Goal: Transaction & Acquisition: Purchase product/service

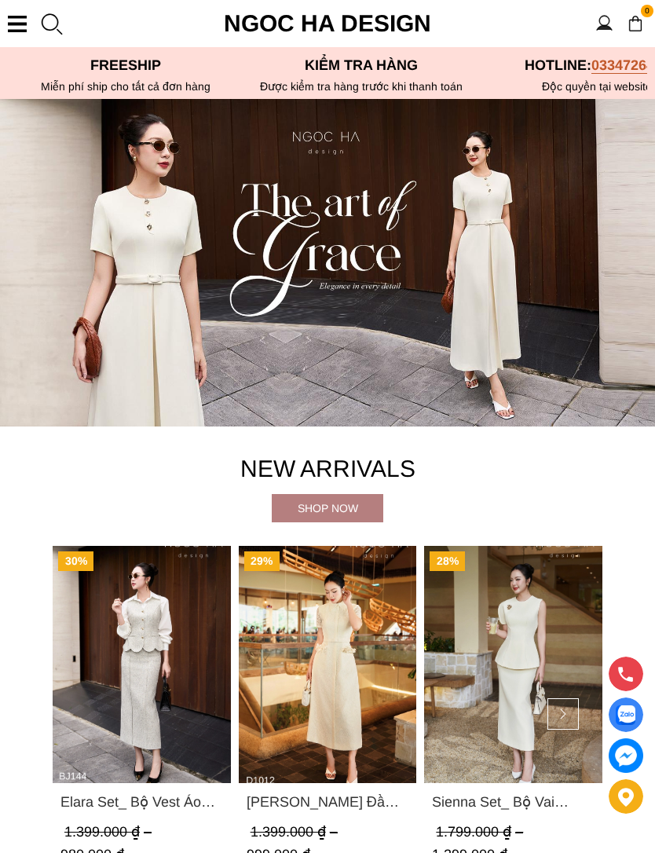
click at [41, 33] on div at bounding box center [51, 24] width 24 height 24
click at [22, 27] on div at bounding box center [17, 24] width 19 height 16
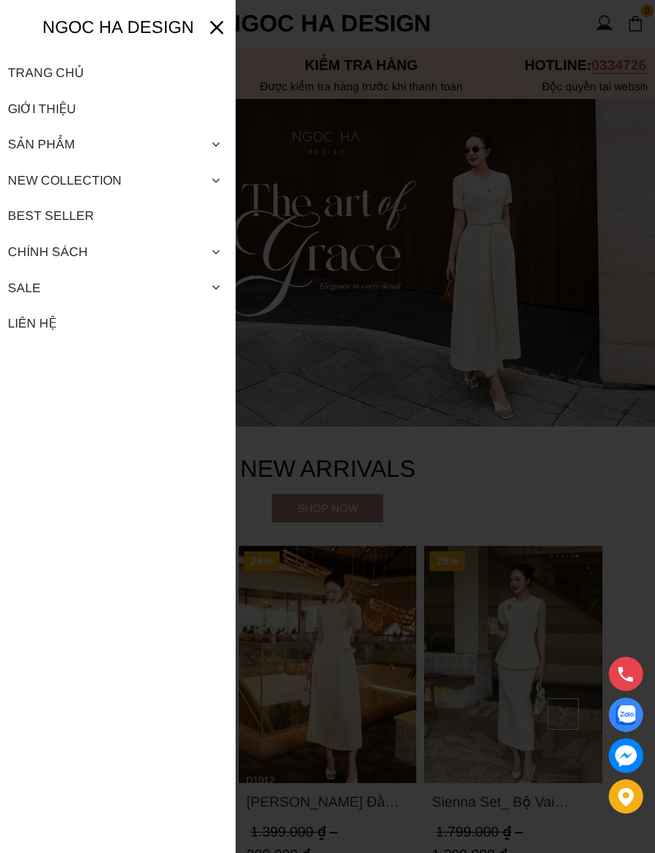
click at [44, 215] on link "Best Seller" at bounding box center [118, 216] width 220 height 36
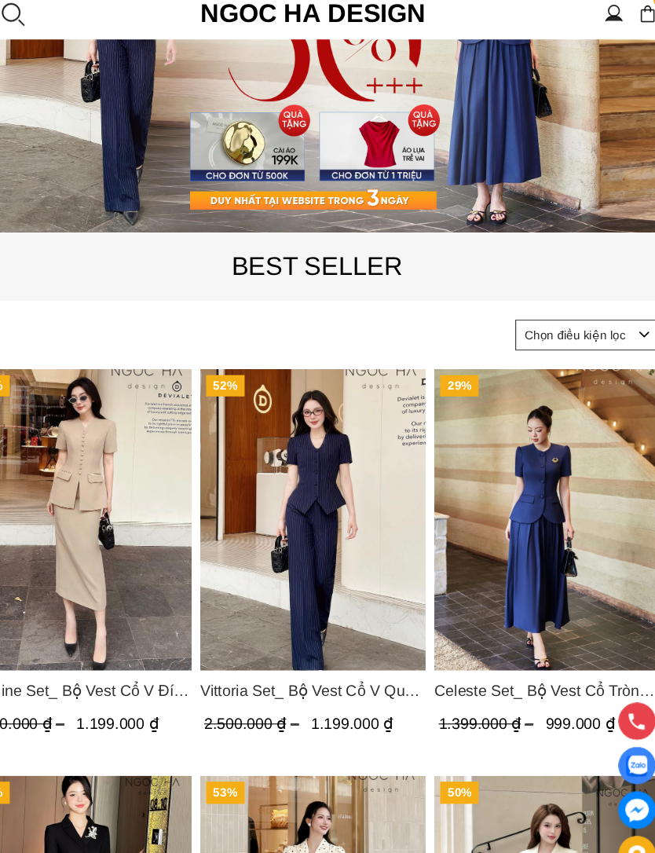
scroll to position [243, 0]
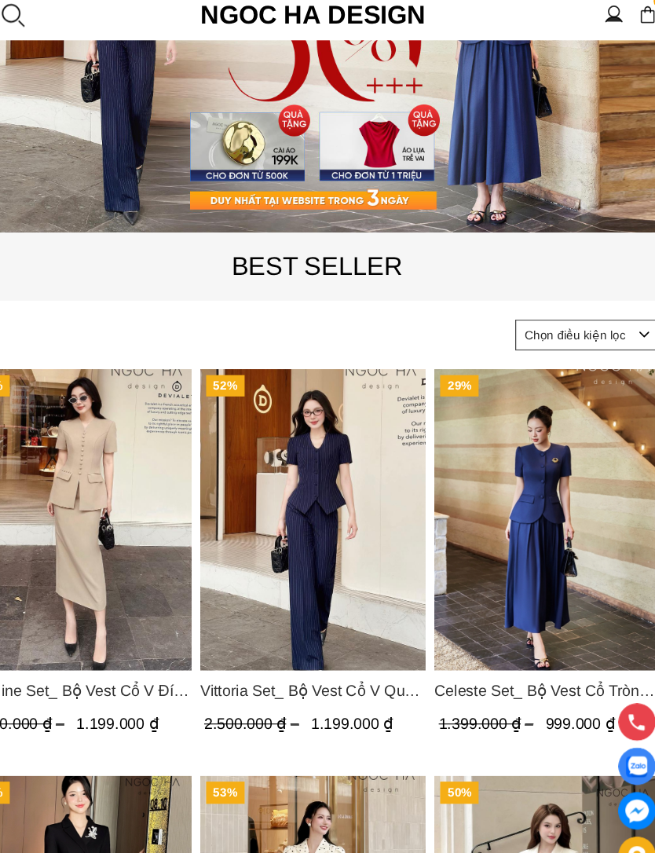
click at [323, 591] on img "Product image - Vittoria Set_ Bộ Vest Cổ V Quần Suông Kẻ Sọc BQ013" at bounding box center [328, 488] width 208 height 277
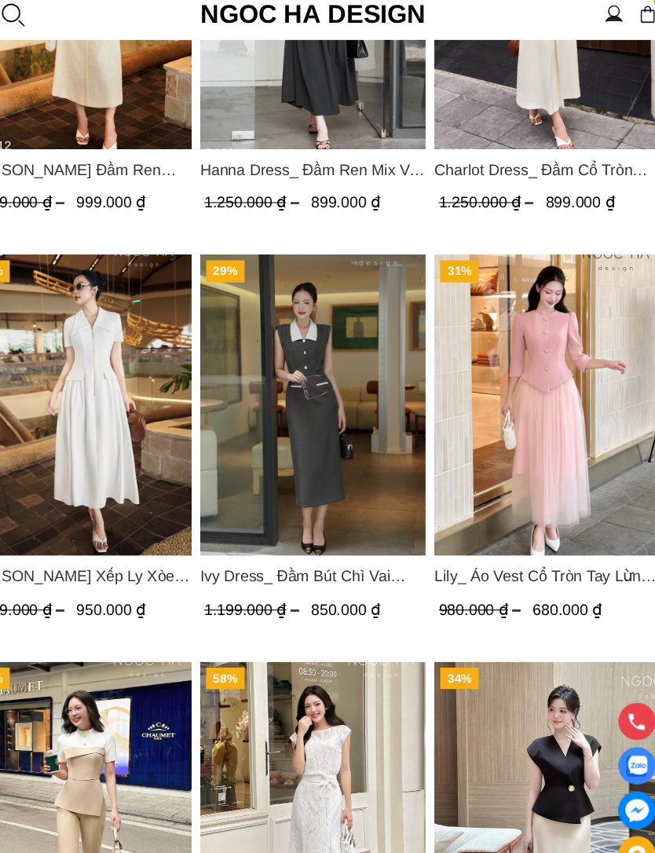
scroll to position [1490, 0]
